Goal: Task Accomplishment & Management: Use online tool/utility

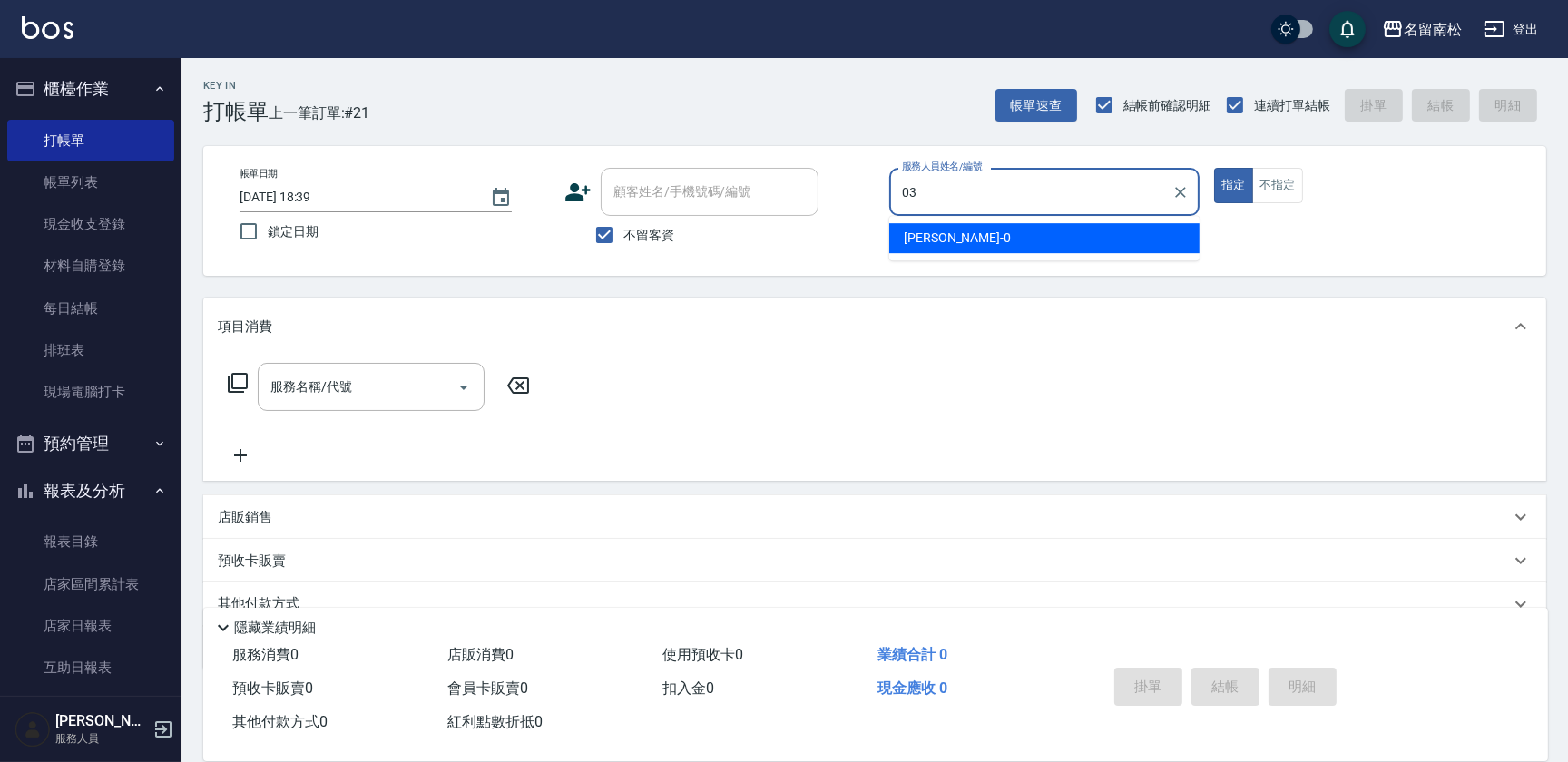
type input "[PERSON_NAME]-03"
type button "true"
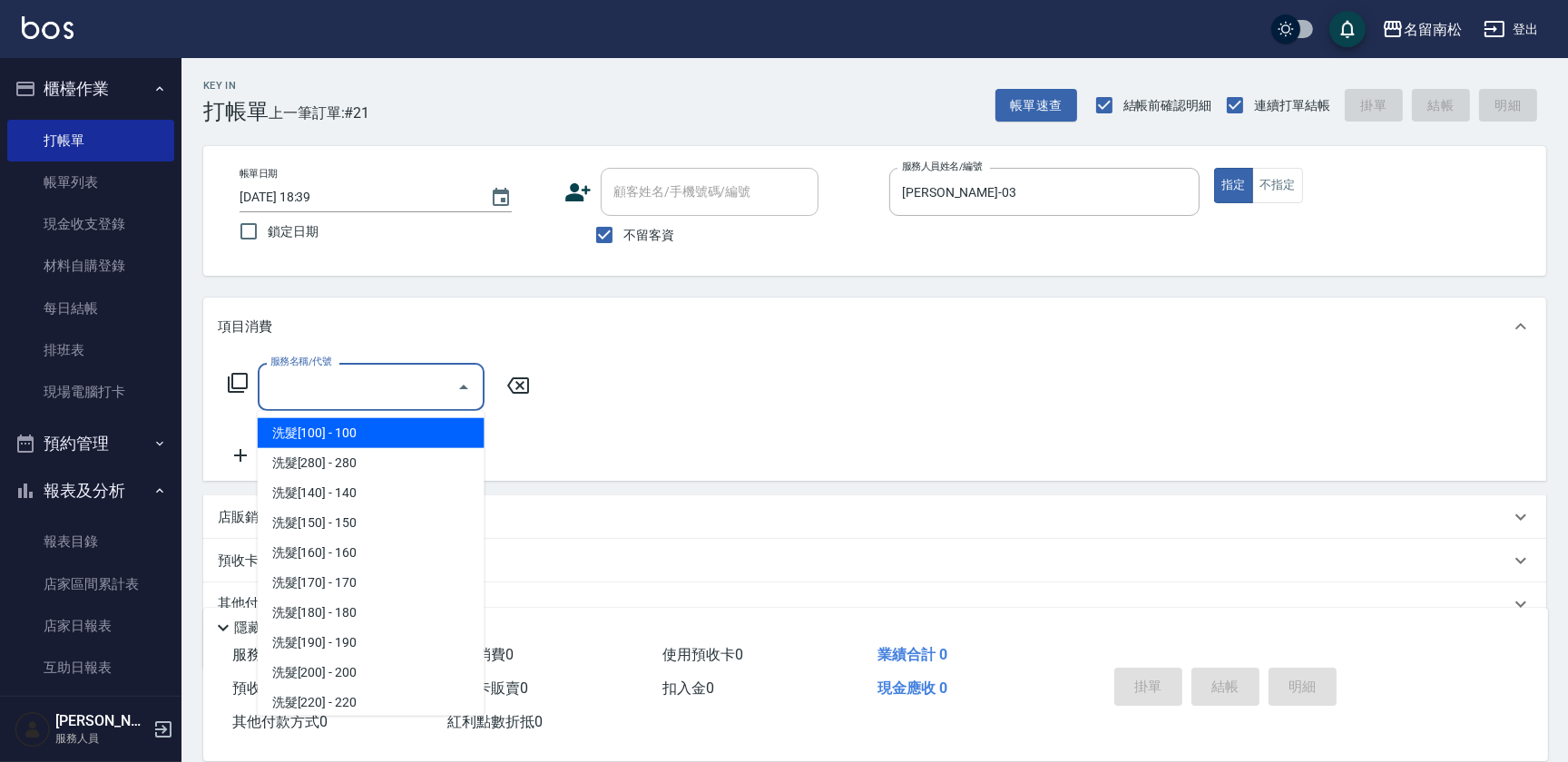
click at [357, 381] on input "服務名稱/代號" at bounding box center [358, 386] width 184 height 32
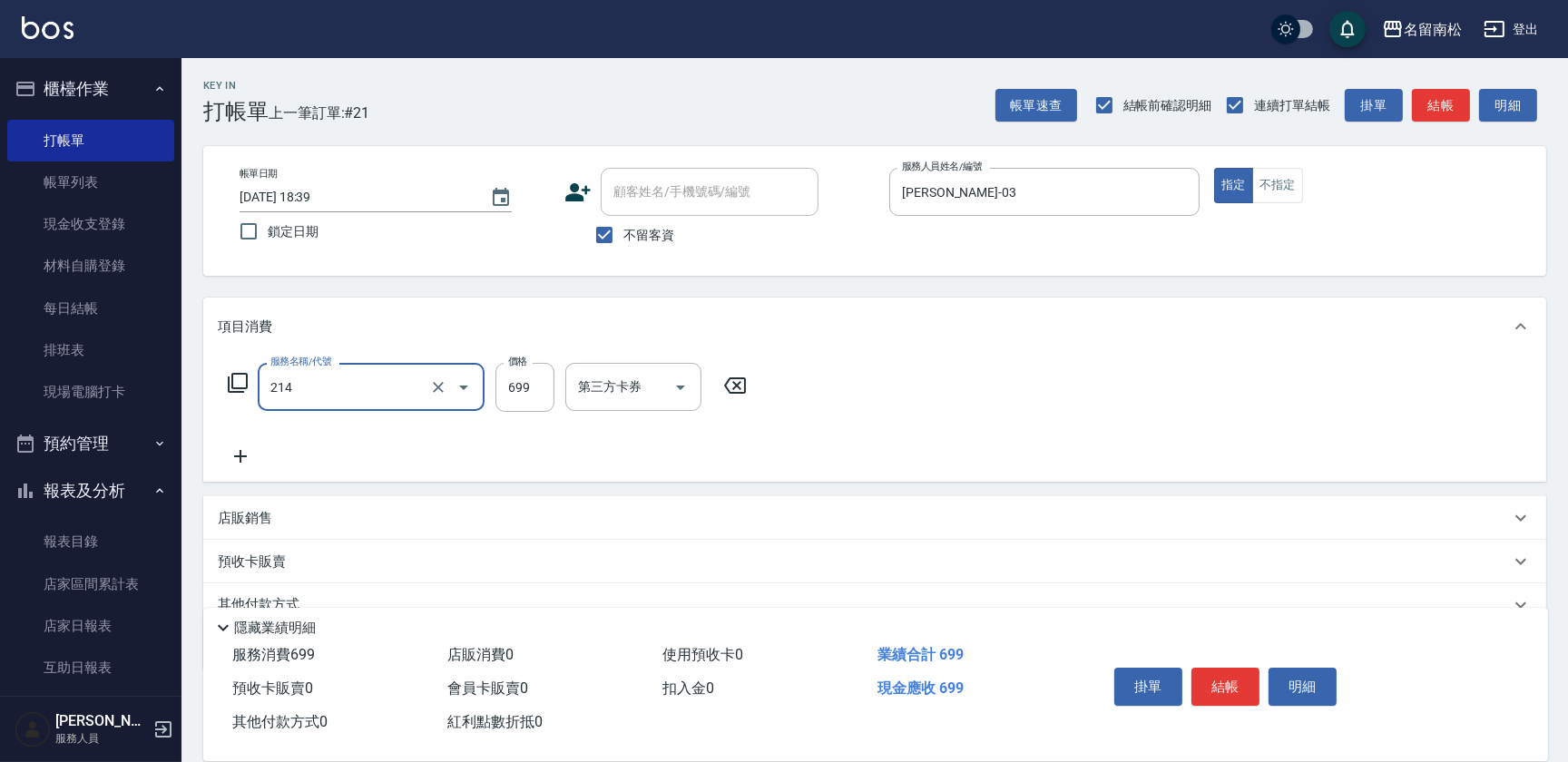
type input "滾珠洗髪699(214)"
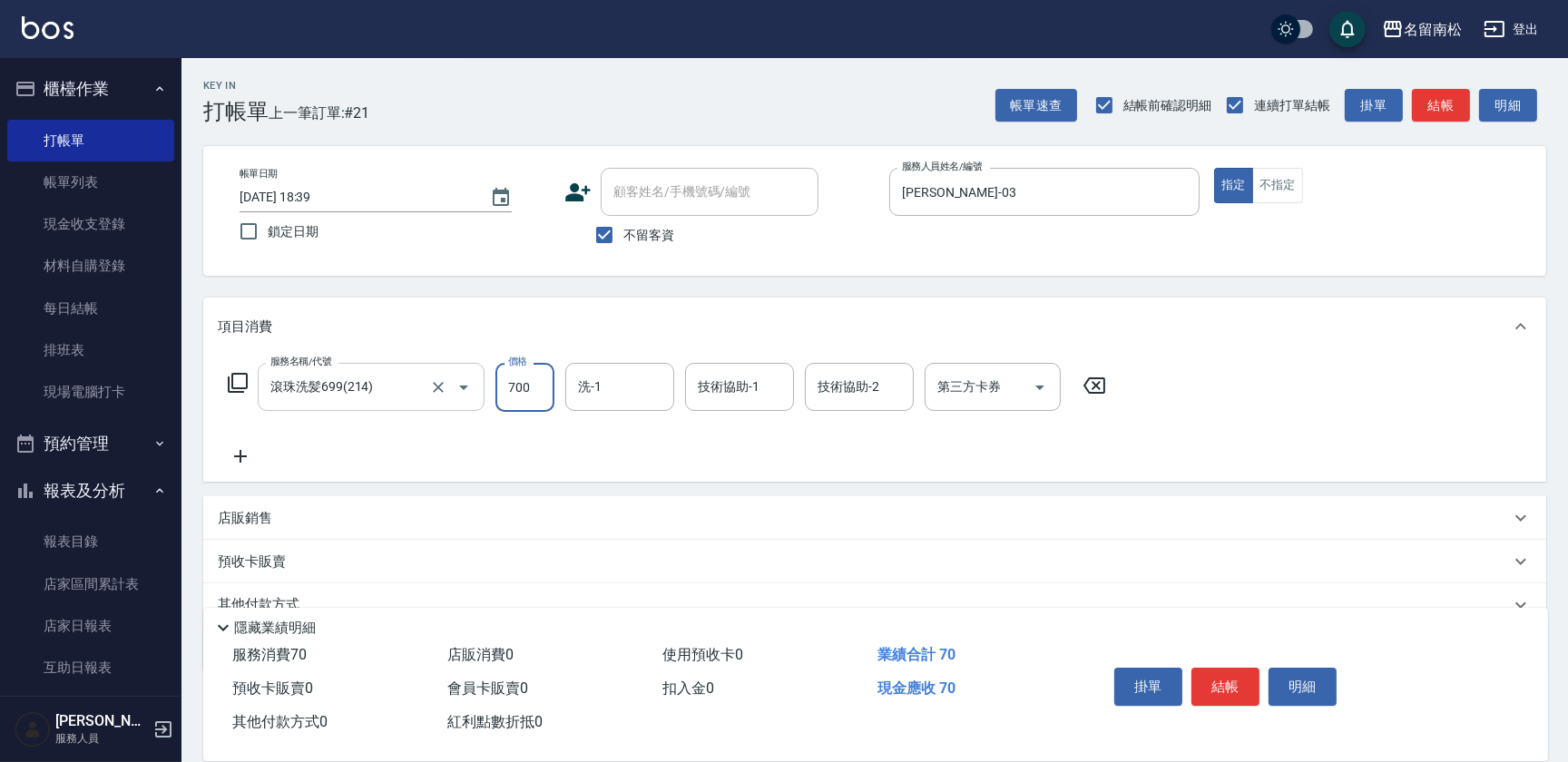
type input "700"
type input "[PERSON_NAME]-28"
click at [1216, 683] on button "結帳" at bounding box center [1226, 687] width 68 height 38
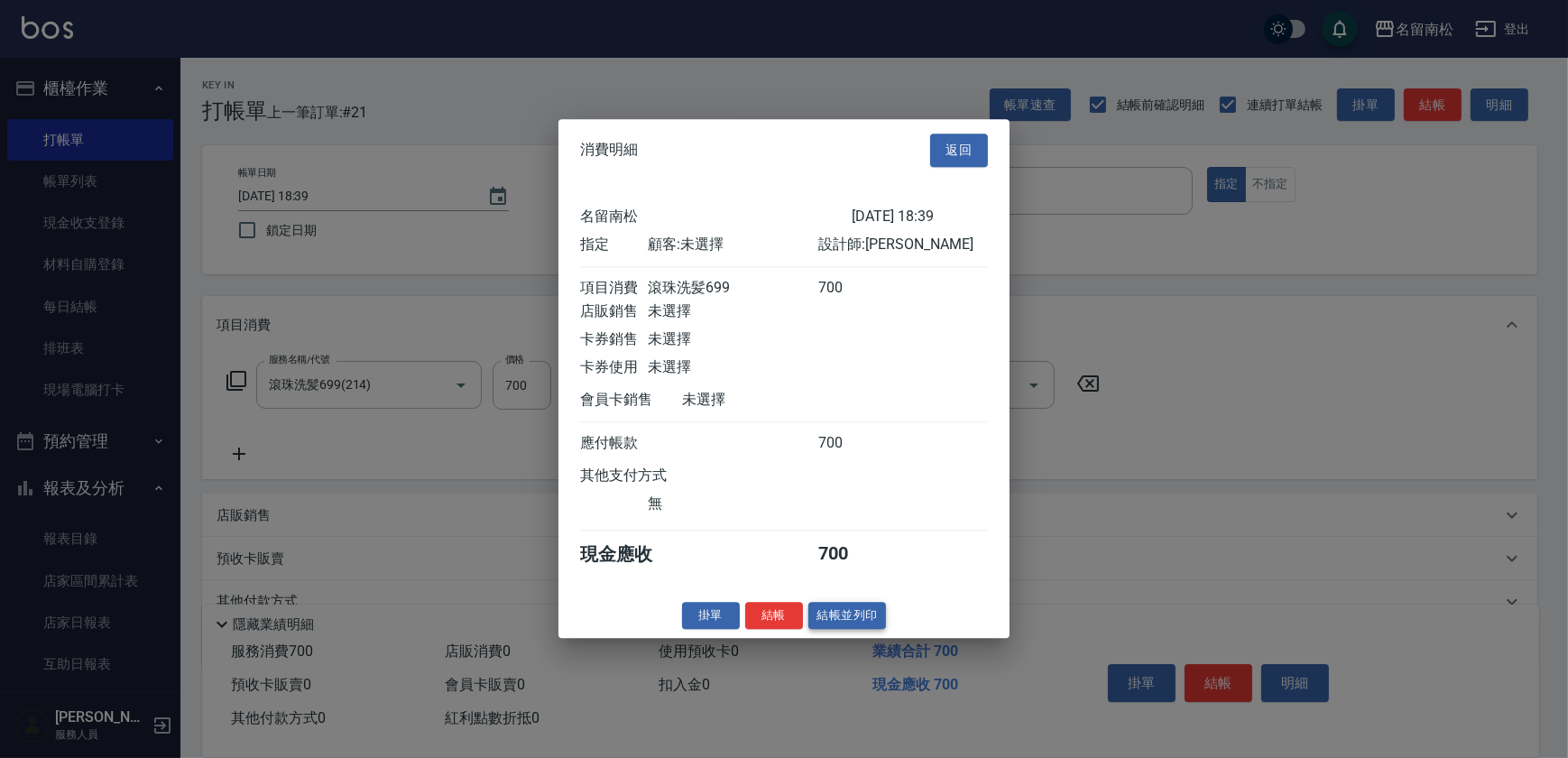
click at [867, 625] on button "結帳並列印" at bounding box center [848, 616] width 78 height 28
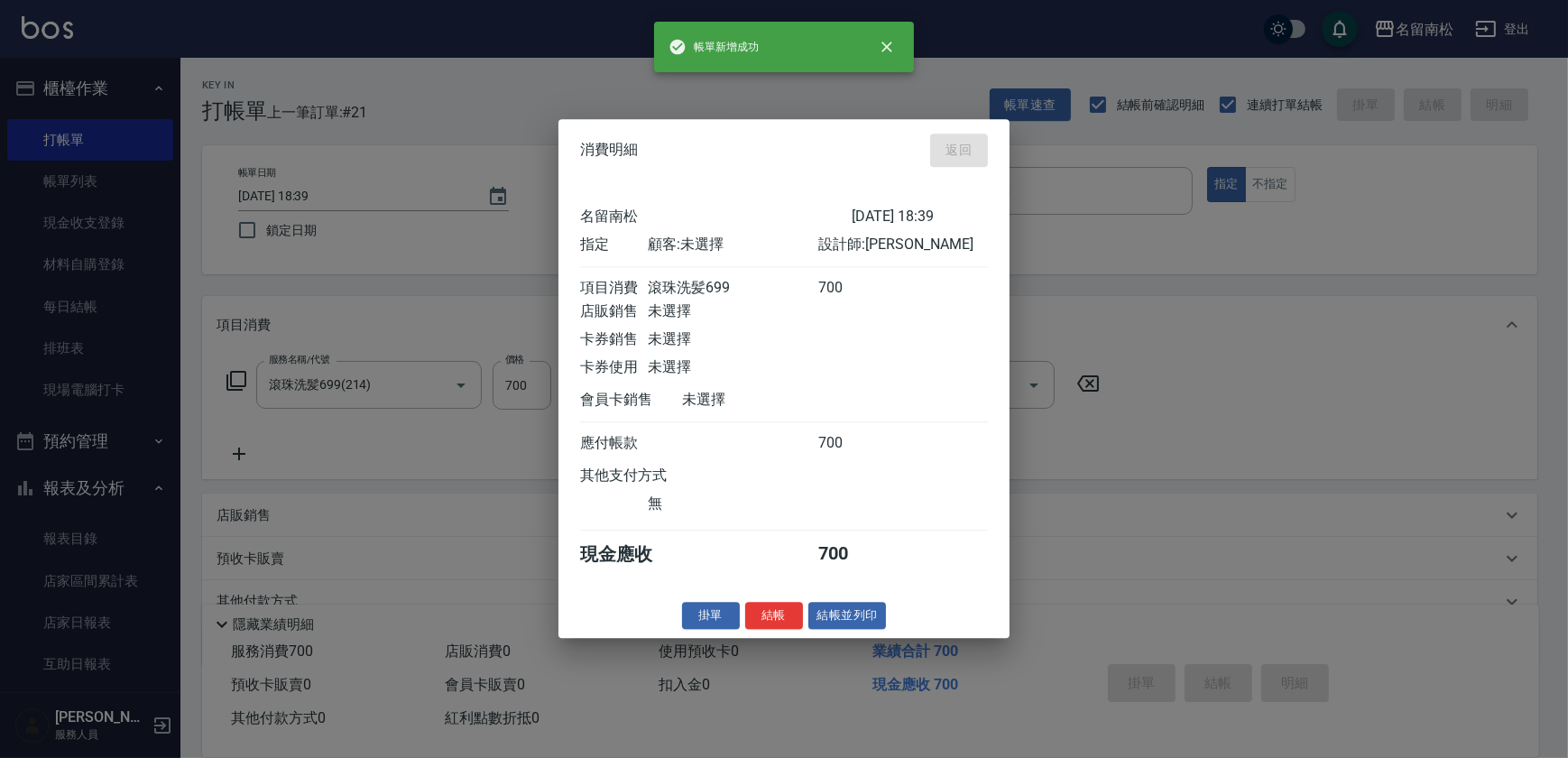
type input "[DATE] 19:35"
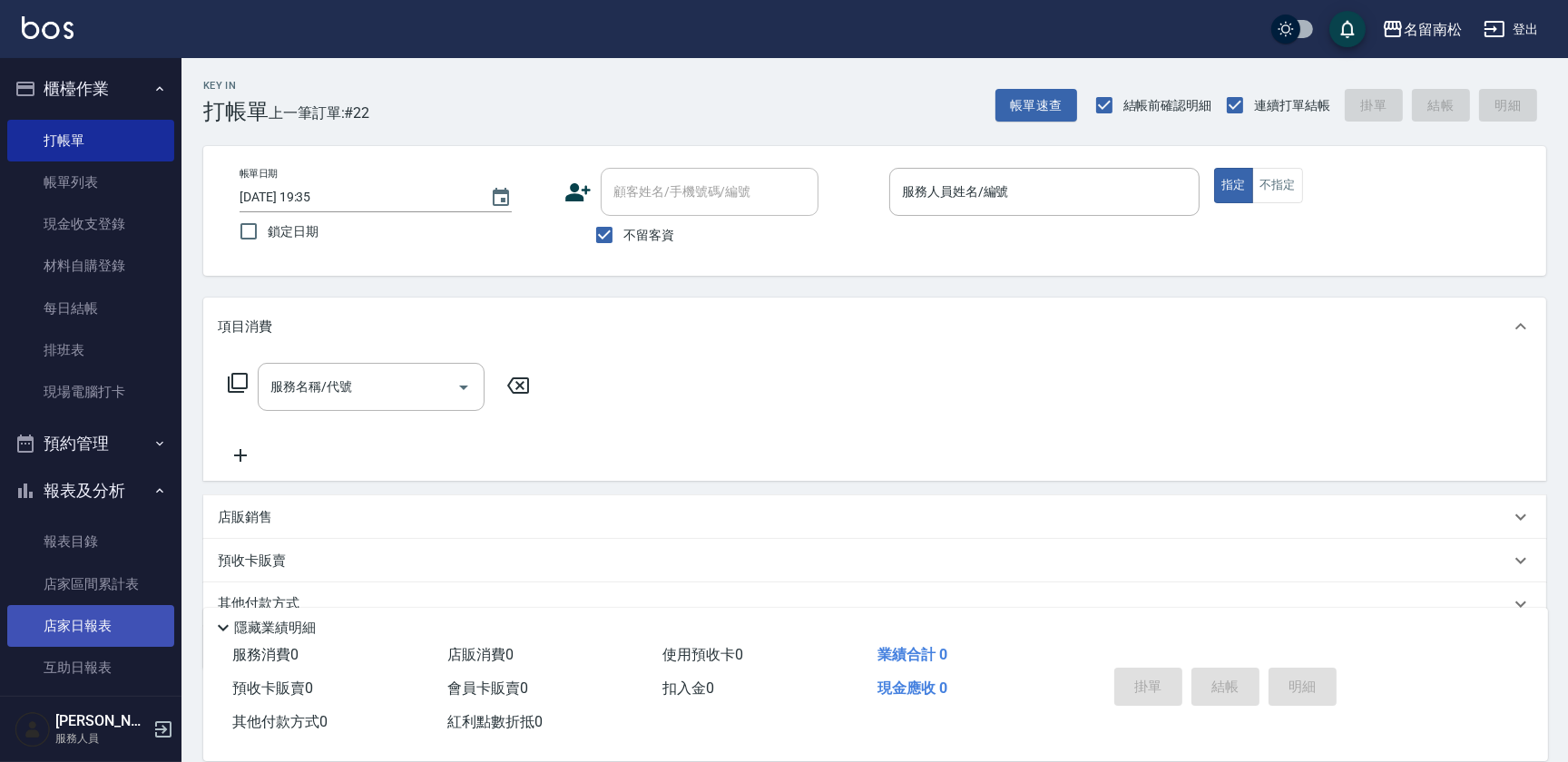
click at [141, 615] on link "店家日報表" at bounding box center [91, 626] width 167 height 41
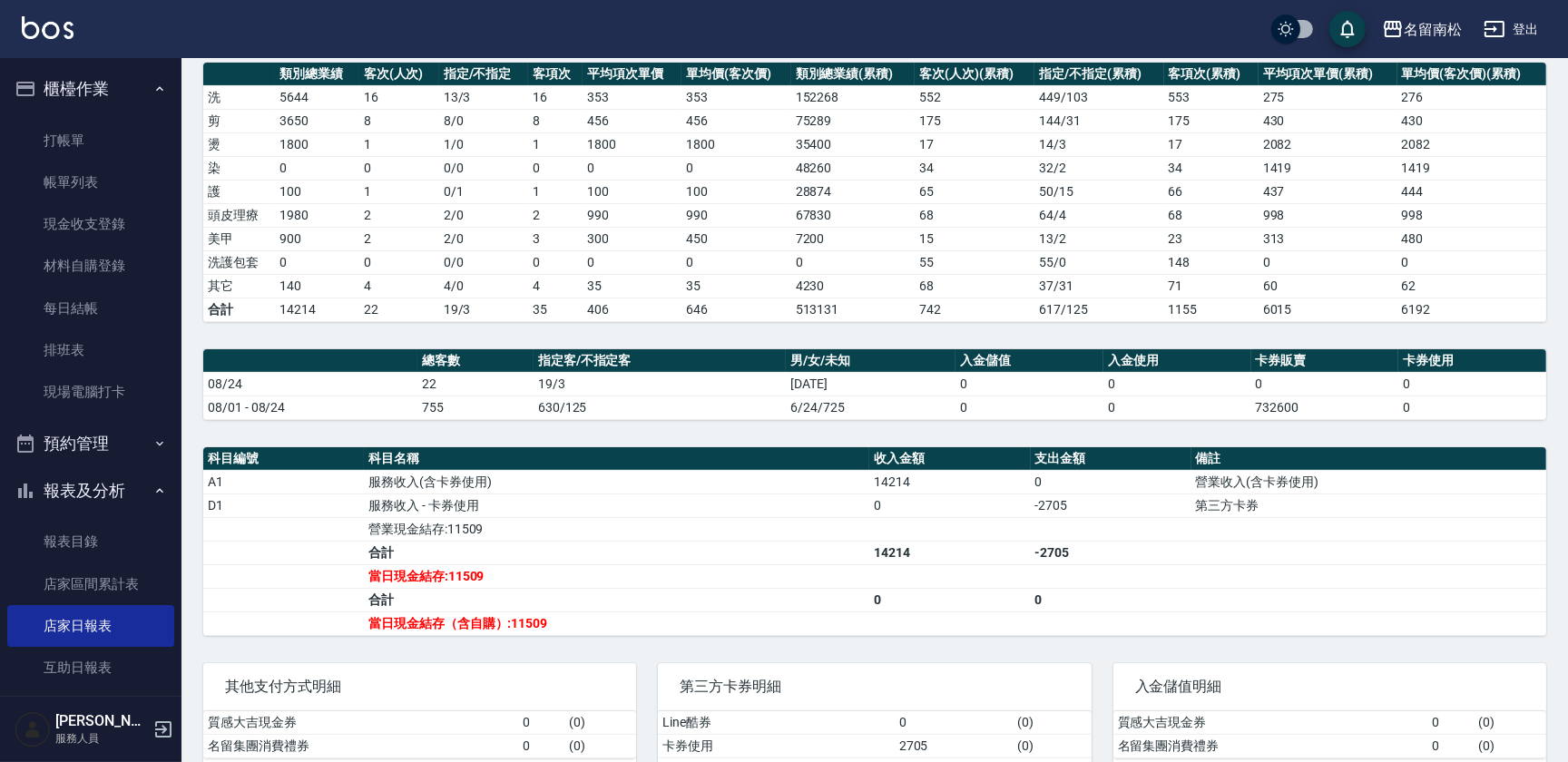
scroll to position [258, 0]
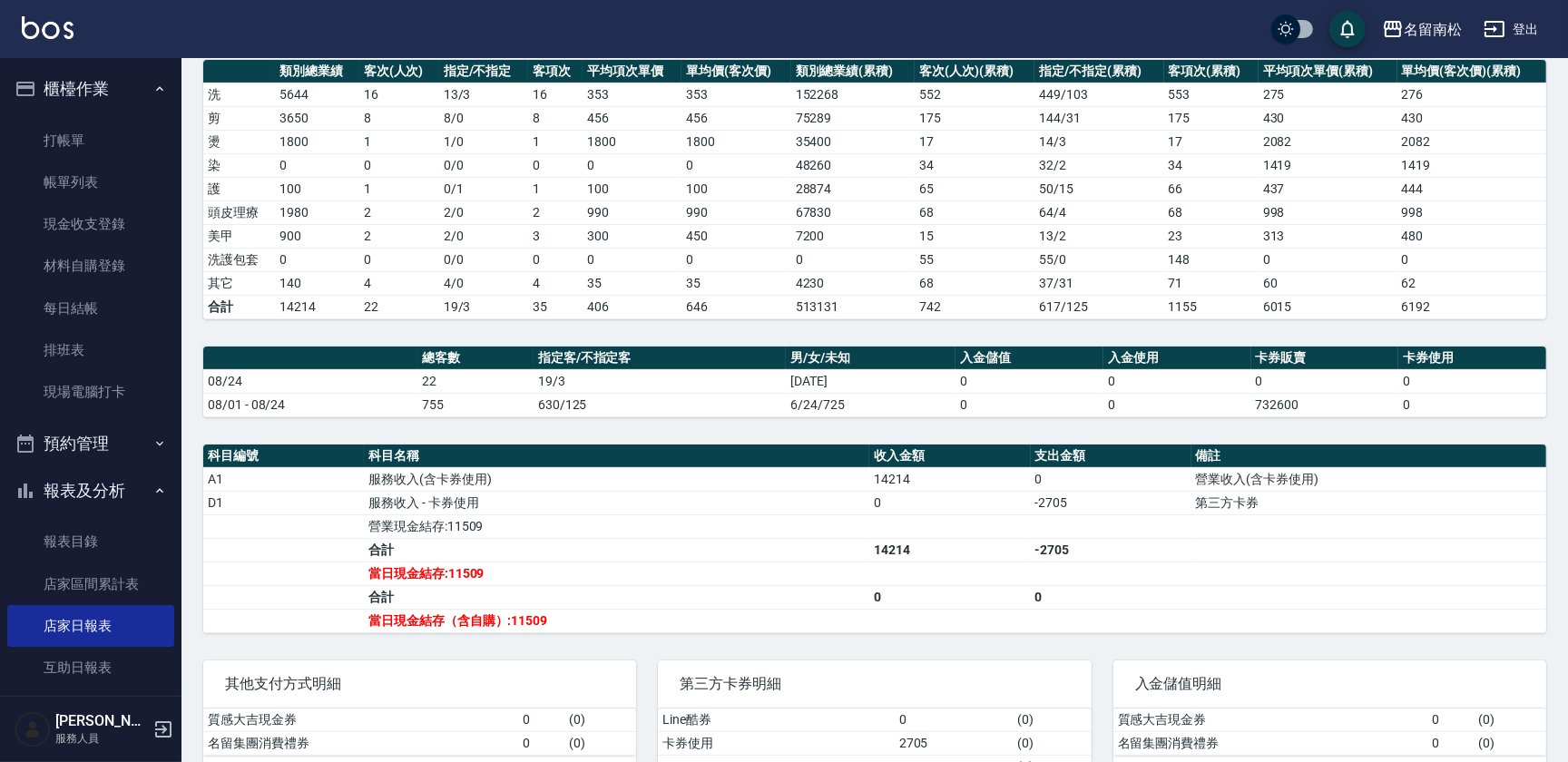
click at [1179, 683] on span "入金儲值明細" at bounding box center [1330, 683] width 389 height 18
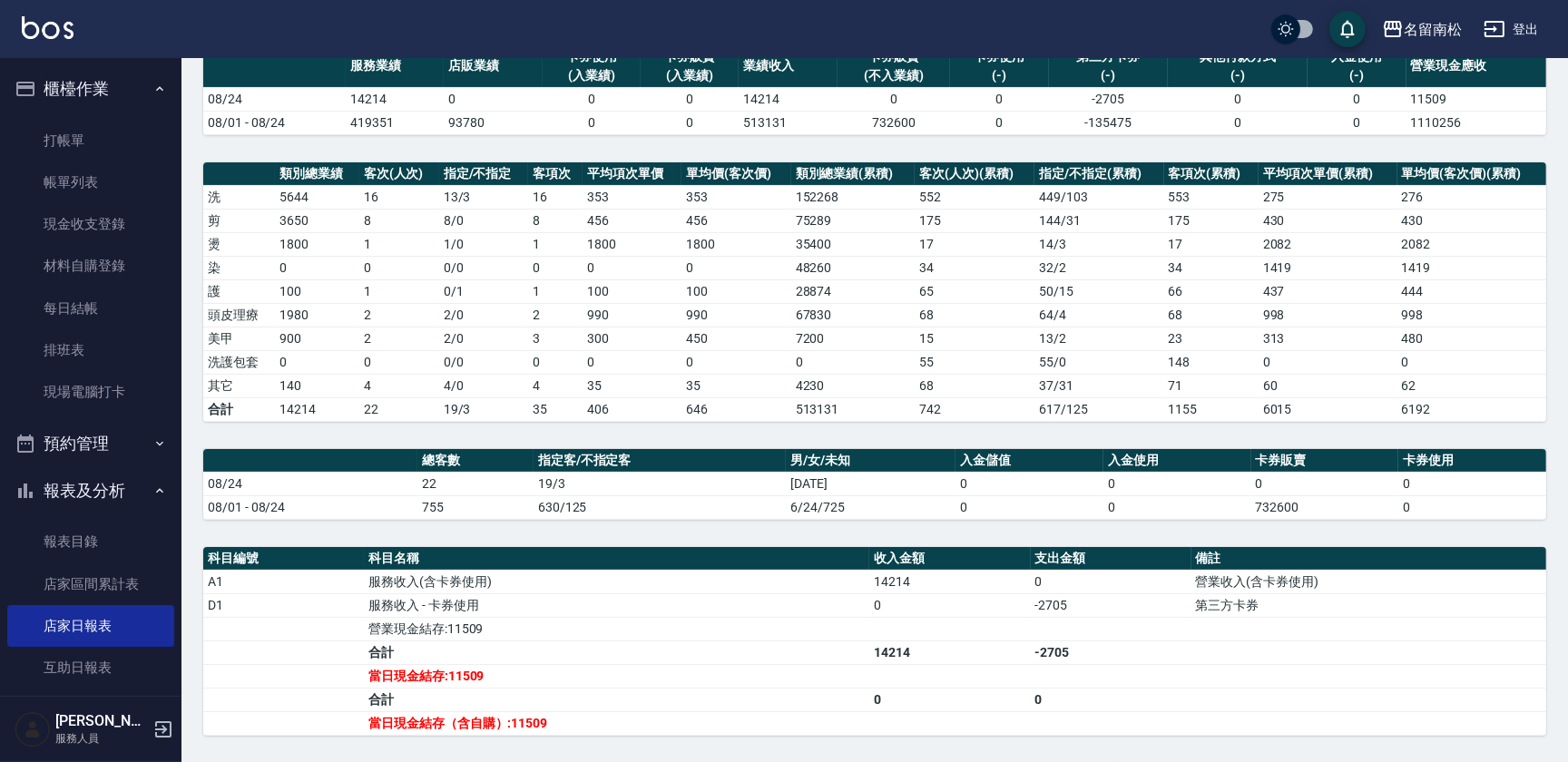
scroll to position [0, 0]
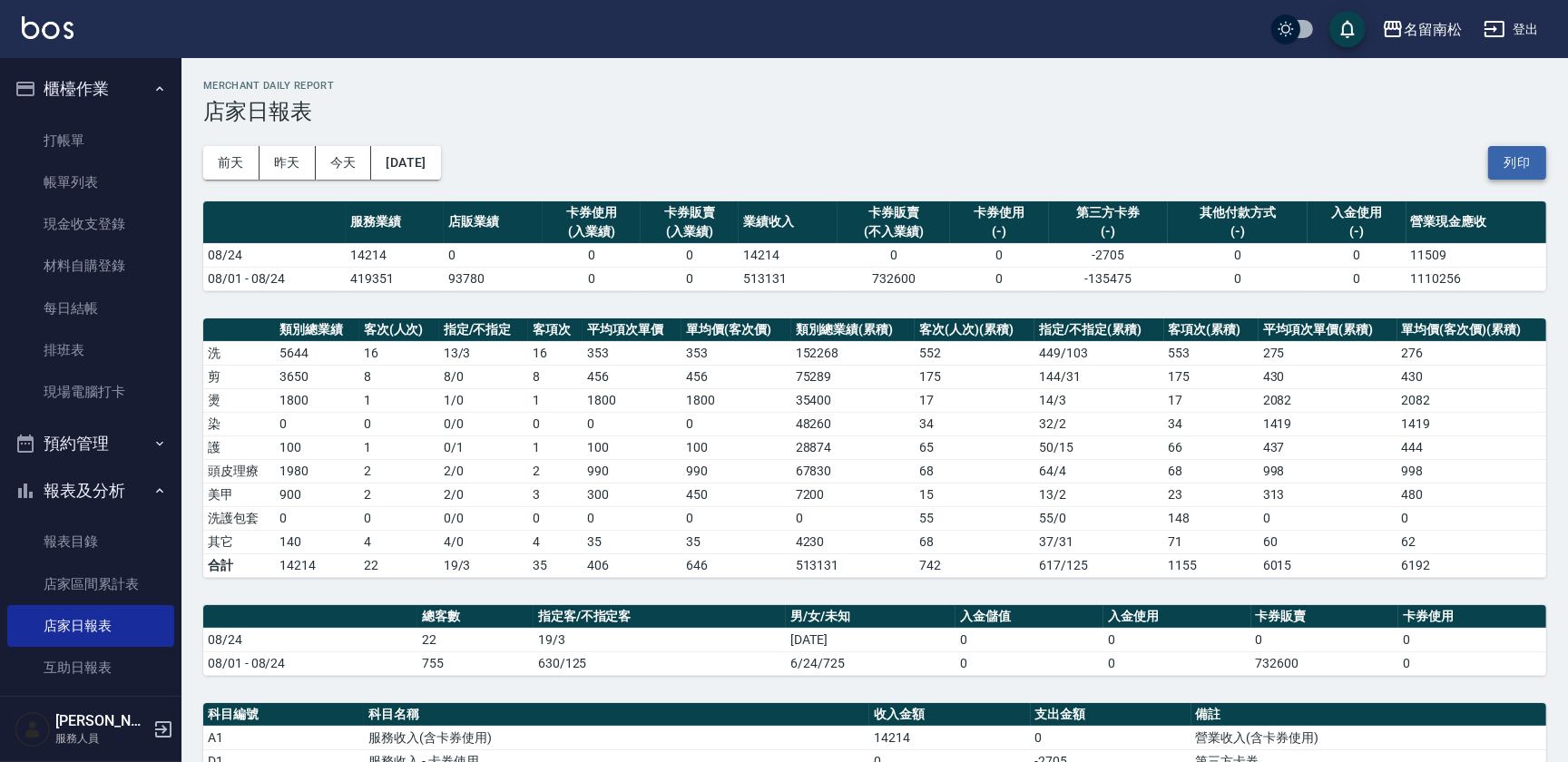
click at [1536, 163] on button "列印" at bounding box center [1517, 162] width 58 height 34
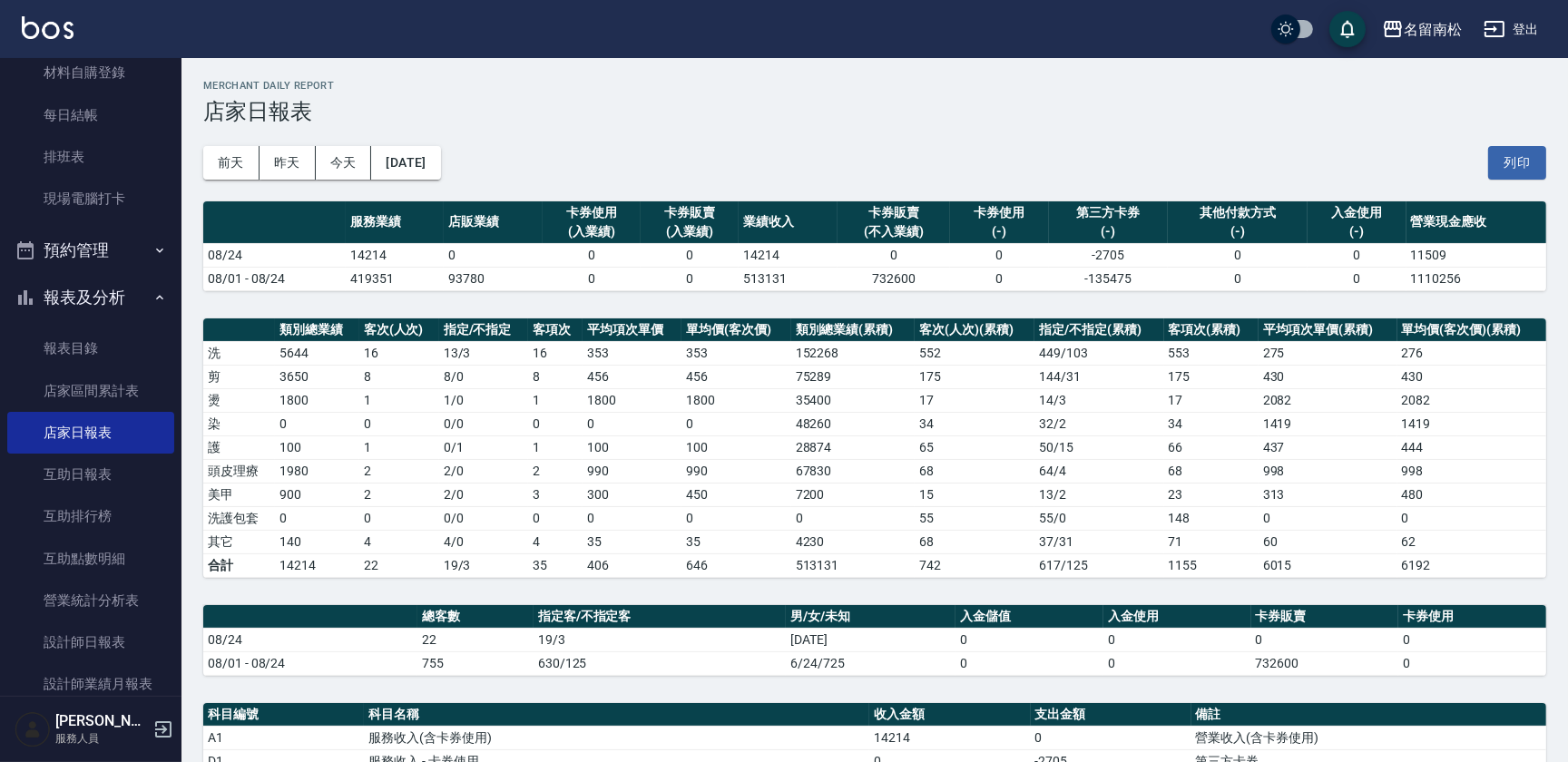
scroll to position [263, 0]
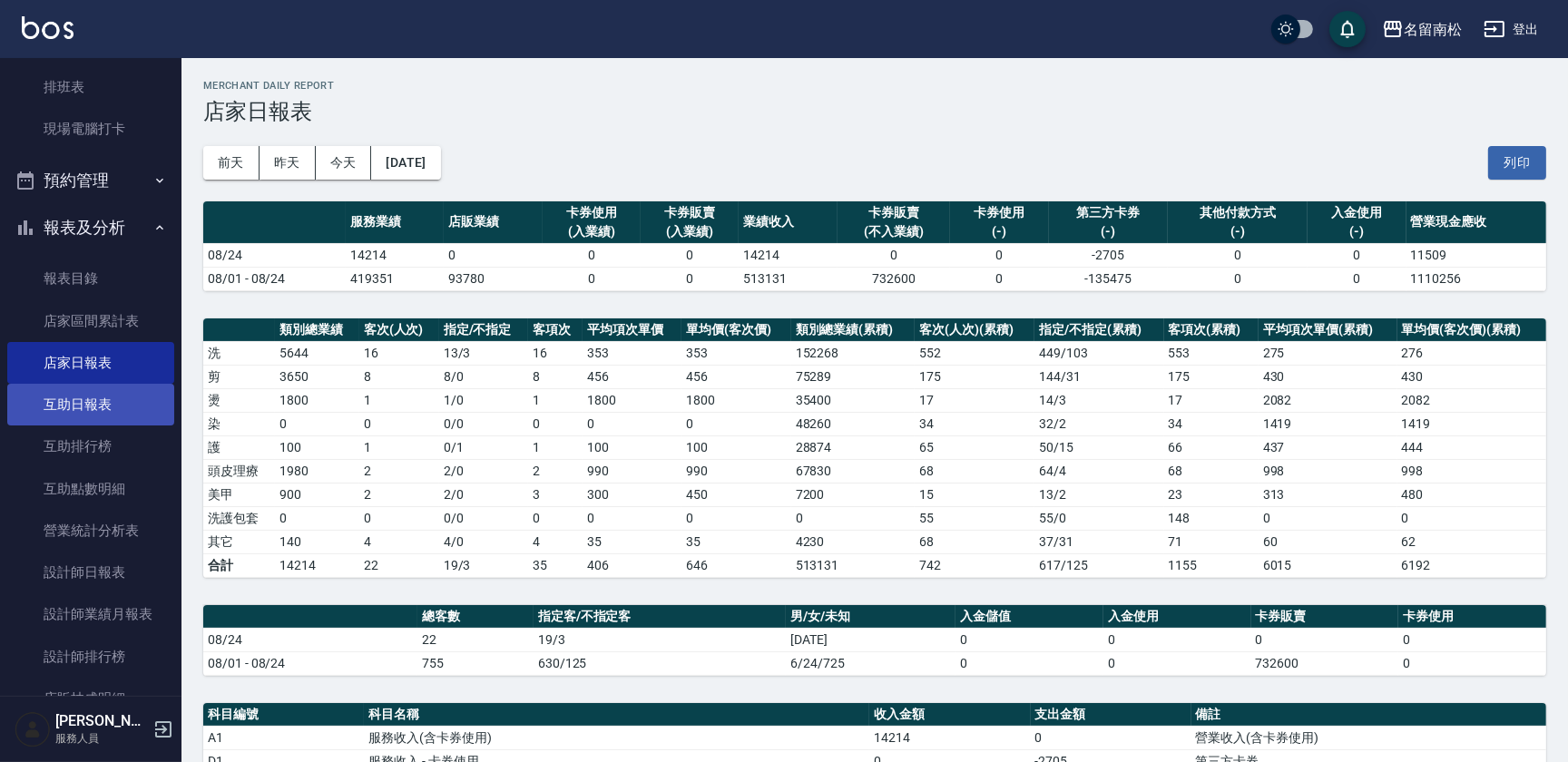
click at [90, 414] on link "互助日報表" at bounding box center [91, 404] width 167 height 41
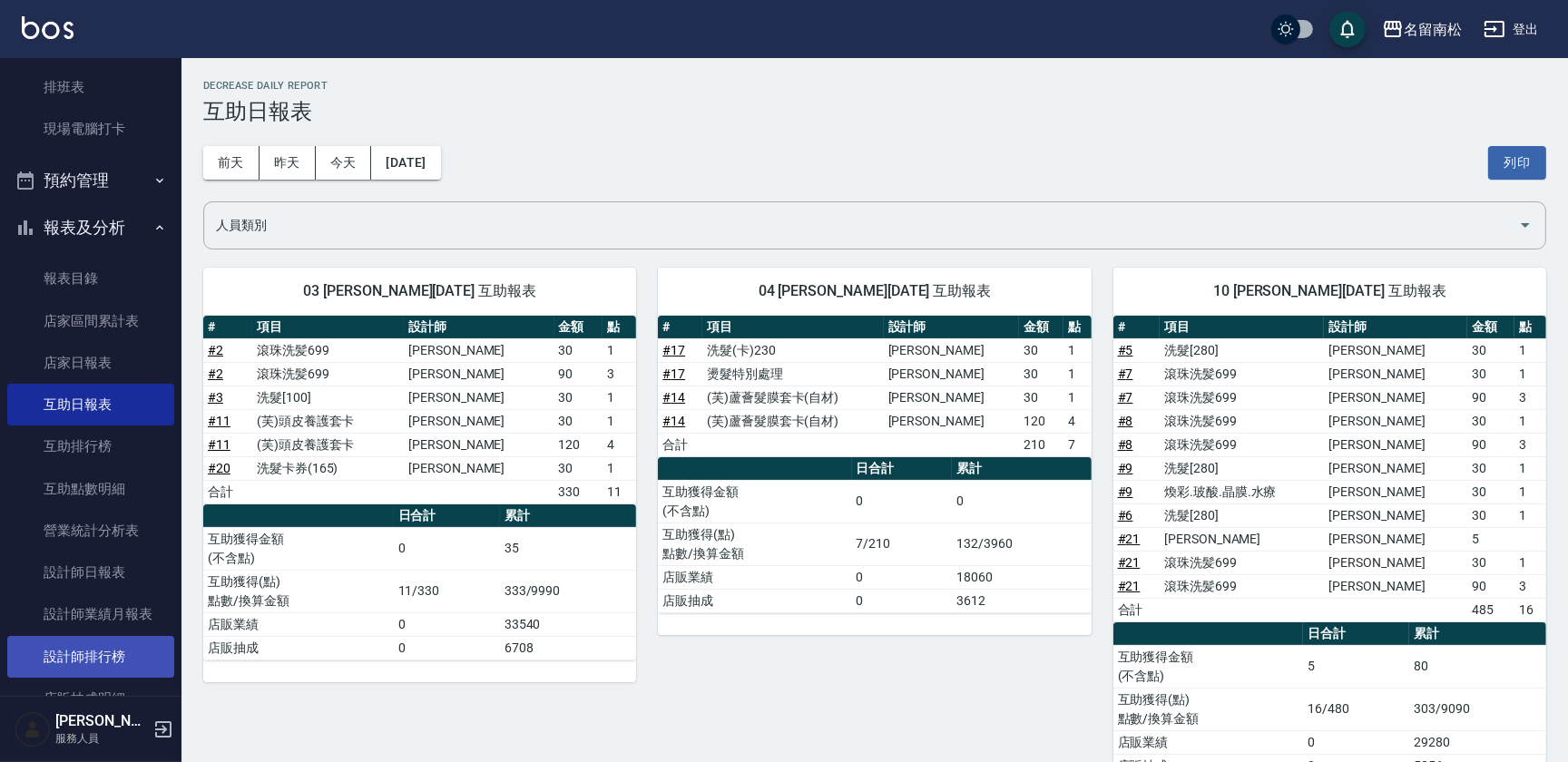
drag, startPoint x: 1516, startPoint y: 165, endPoint x: 131, endPoint y: 667, distance: 1473.2
click at [1515, 164] on button "列印" at bounding box center [1517, 162] width 58 height 34
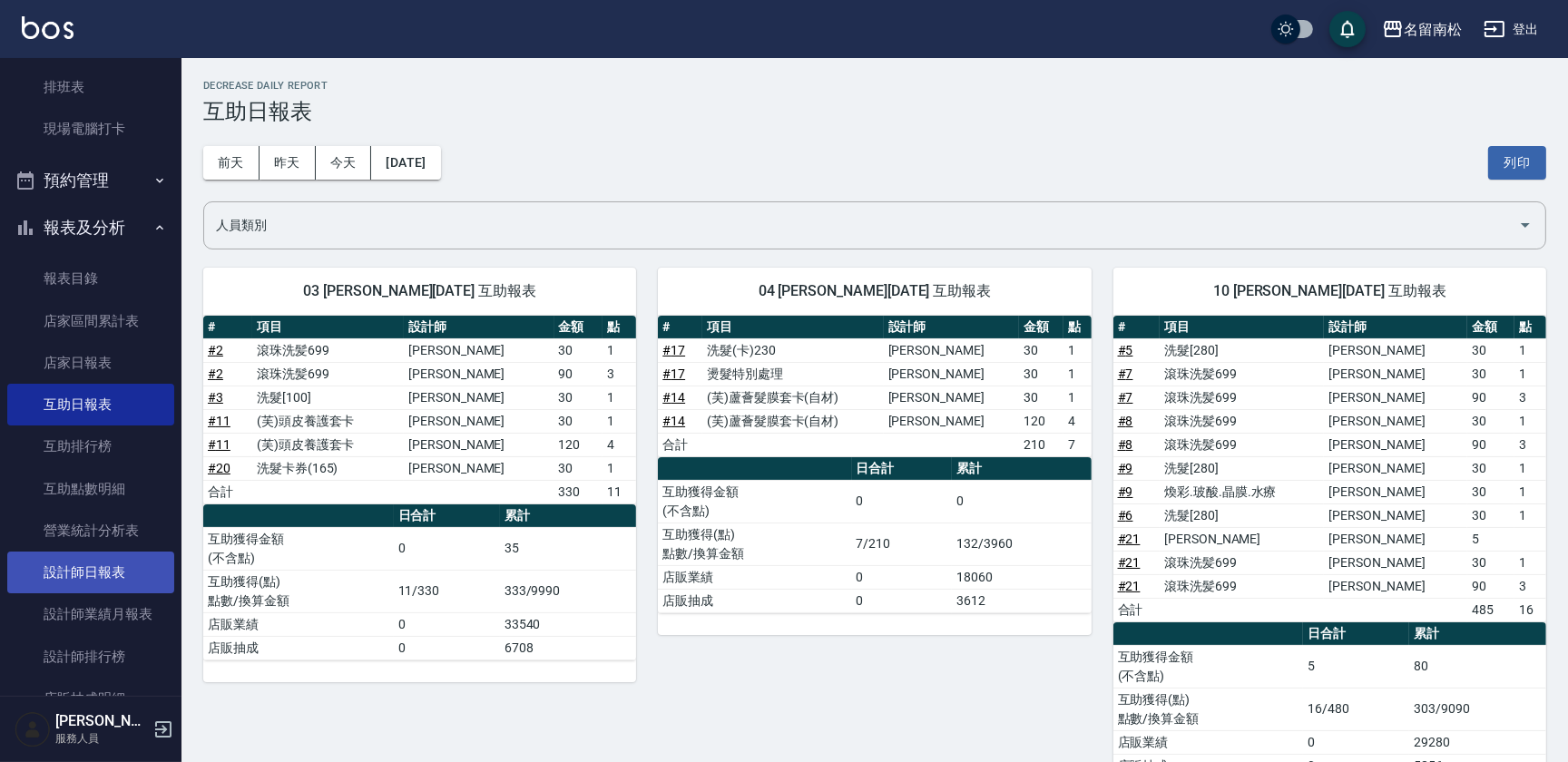
click at [99, 561] on link "設計師日報表" at bounding box center [91, 572] width 167 height 41
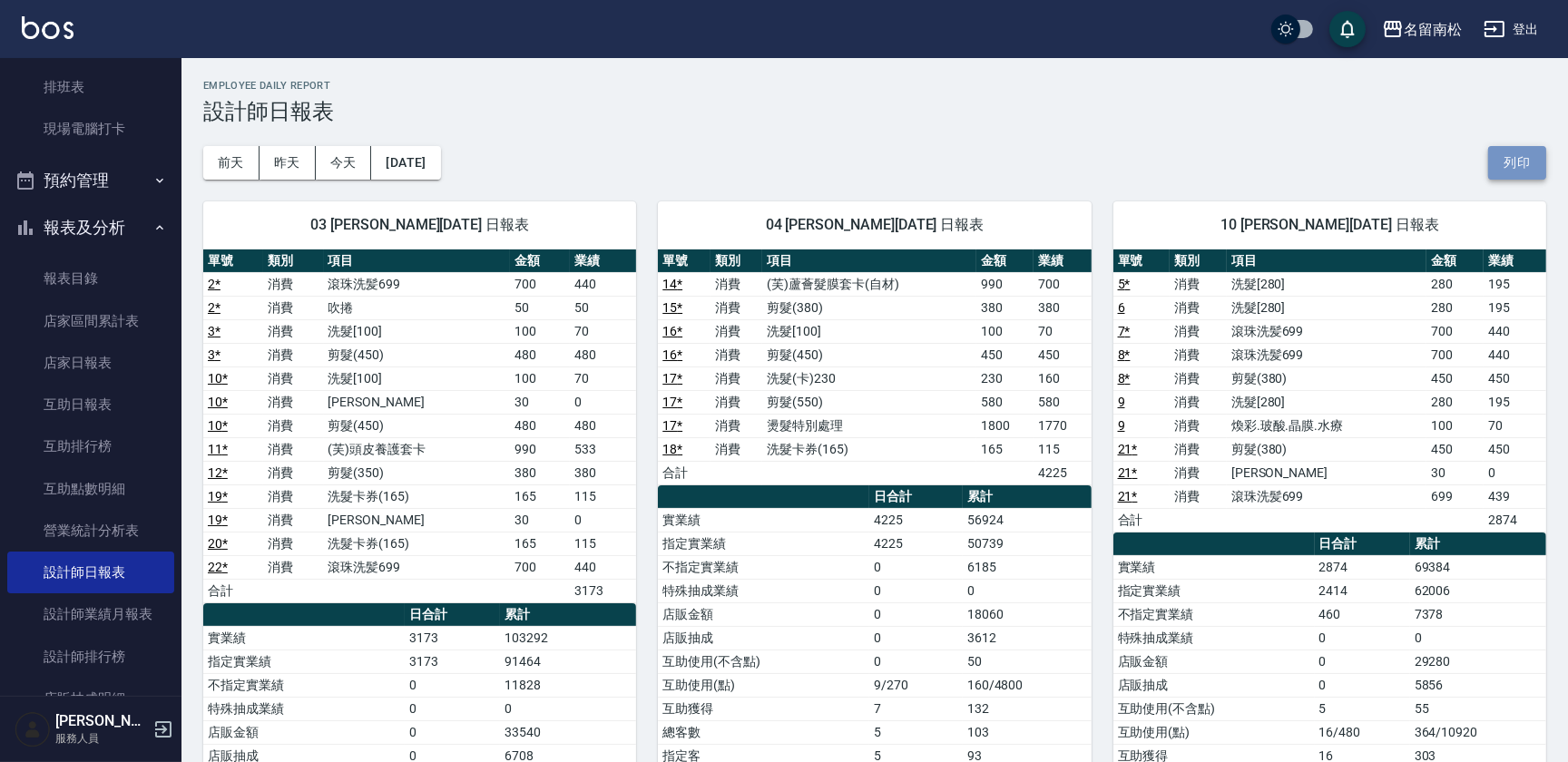
click at [1524, 157] on button "列印" at bounding box center [1517, 162] width 58 height 34
click at [1511, 160] on button "列印" at bounding box center [1517, 162] width 58 height 34
